Goal: Task Accomplishment & Management: Use online tool/utility

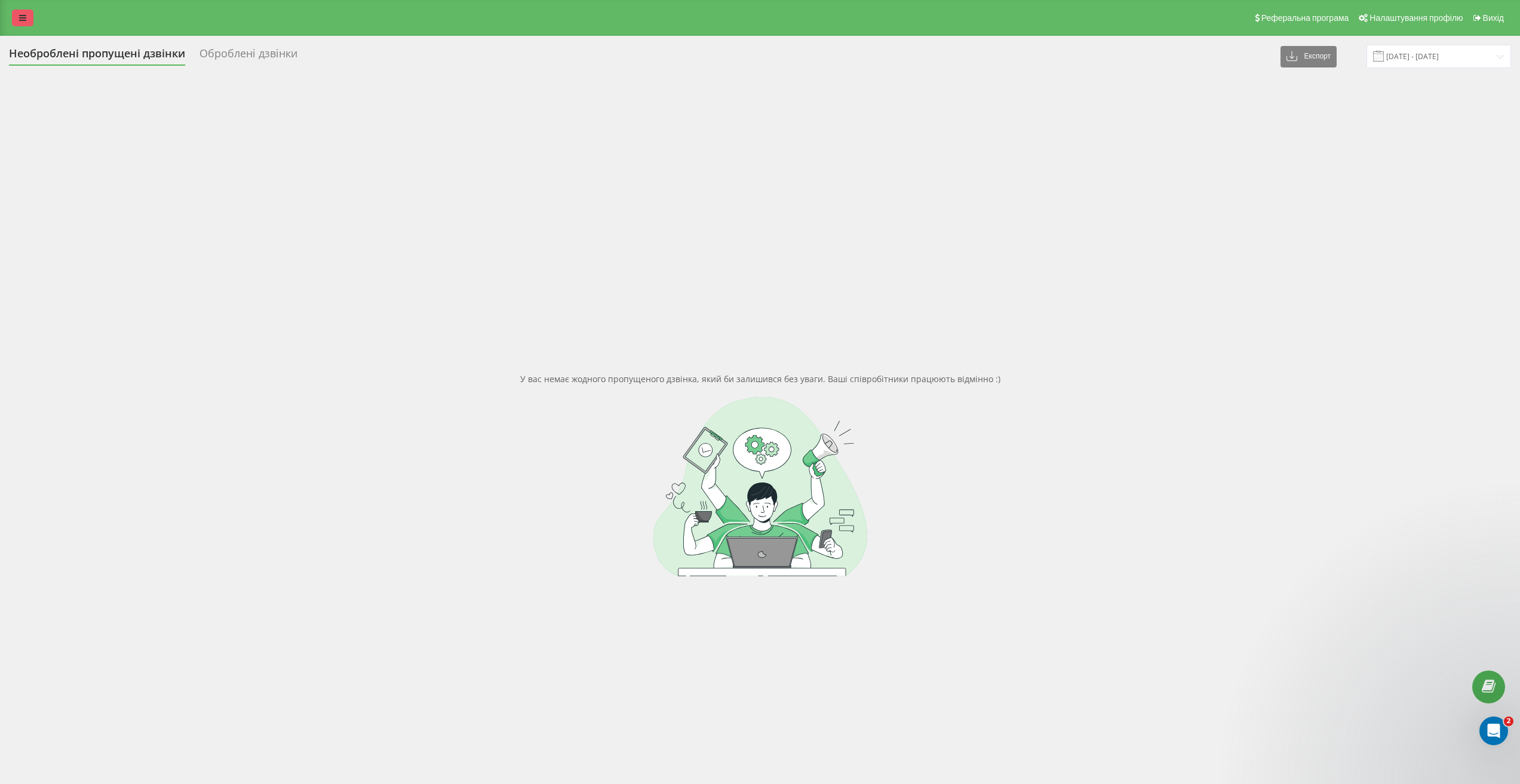
click at [24, 14] on icon at bounding box center [23, 17] width 7 height 8
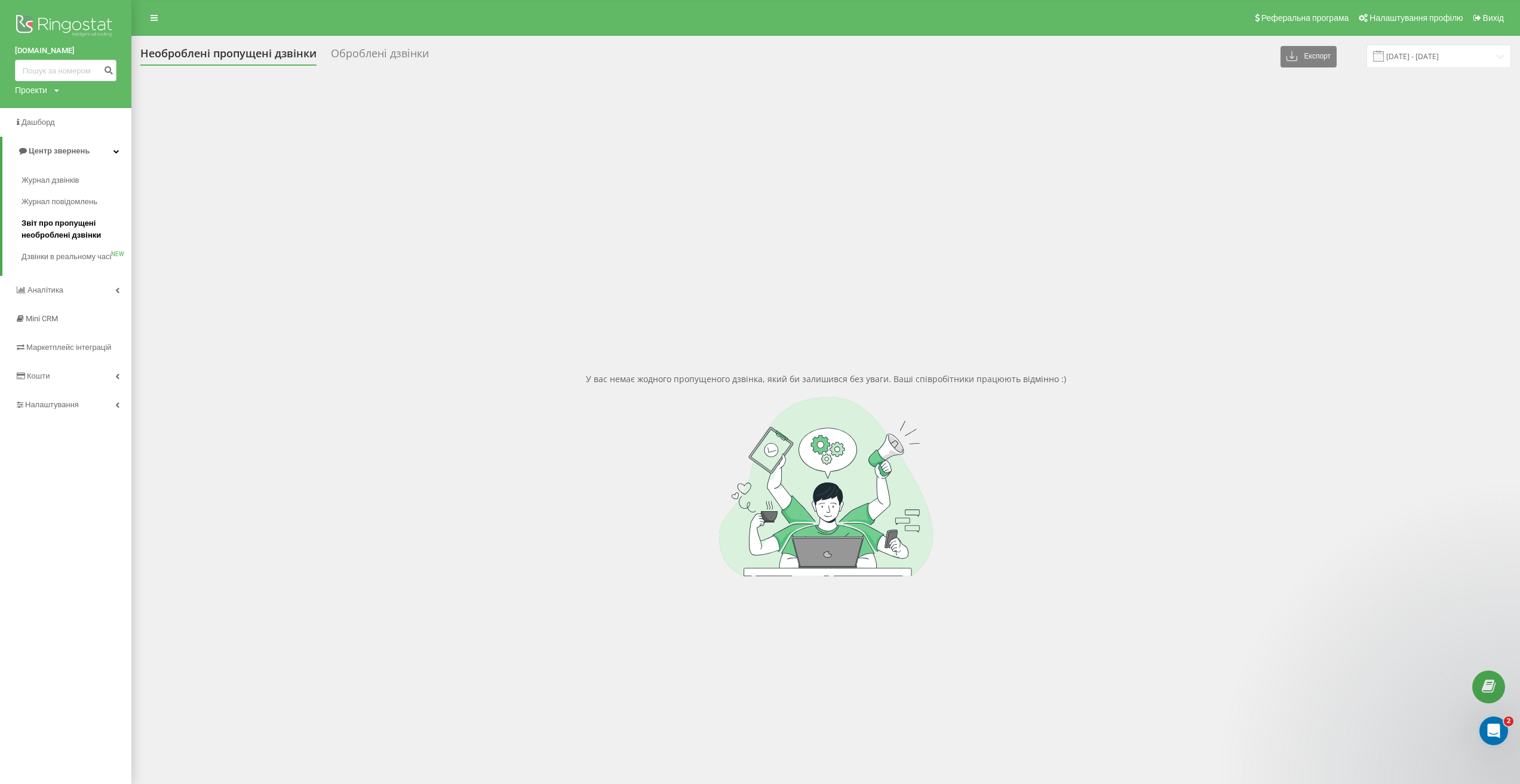
click at [70, 229] on span "Звіт про пропущені необроблені дзвінки" at bounding box center [73, 229] width 104 height 24
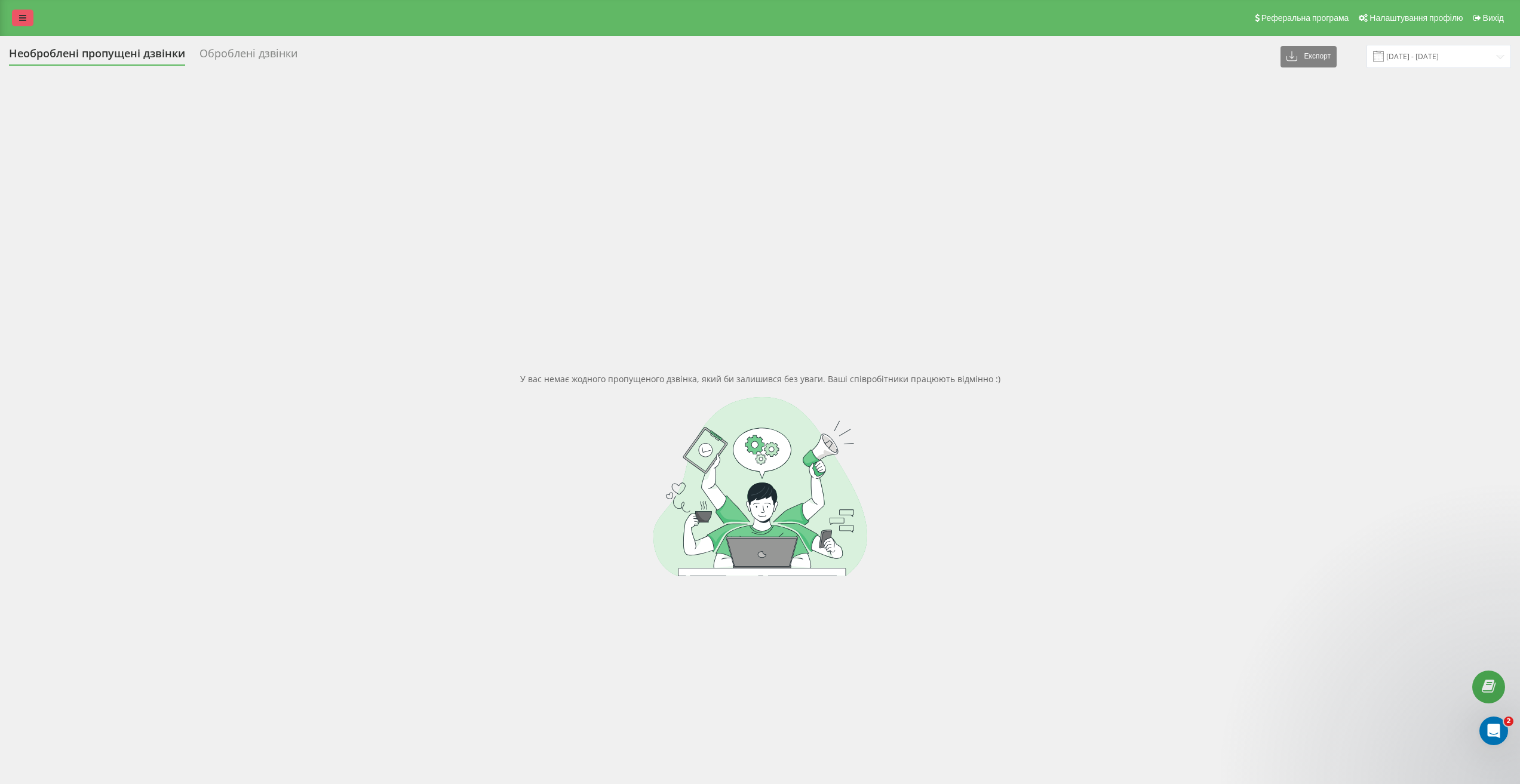
click at [21, 26] on div "Реферальна програма Налаштування профілю Вихід" at bounding box center [760, 18] width 1520 height 36
click at [21, 21] on icon at bounding box center [23, 17] width 7 height 8
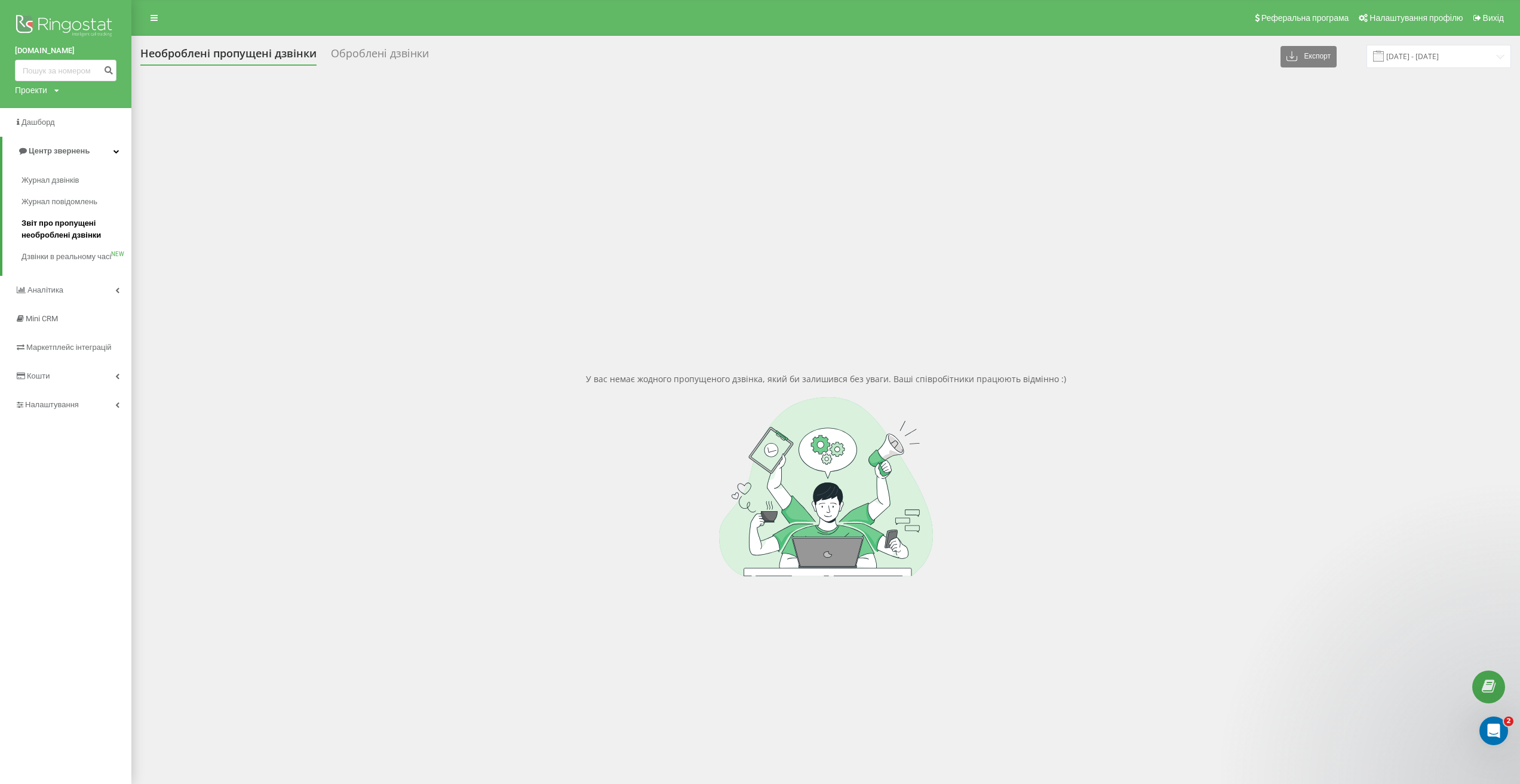
click at [78, 231] on span "Звіт про пропущені необроблені дзвінки" at bounding box center [73, 229] width 104 height 24
